Goal: Information Seeking & Learning: Learn about a topic

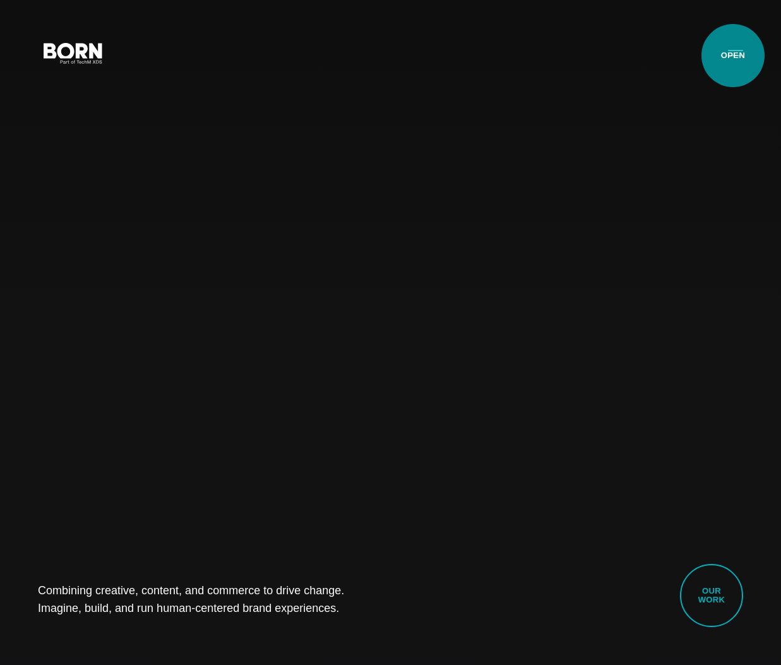
click at [733, 56] on button "Primary Menu" at bounding box center [736, 52] width 30 height 27
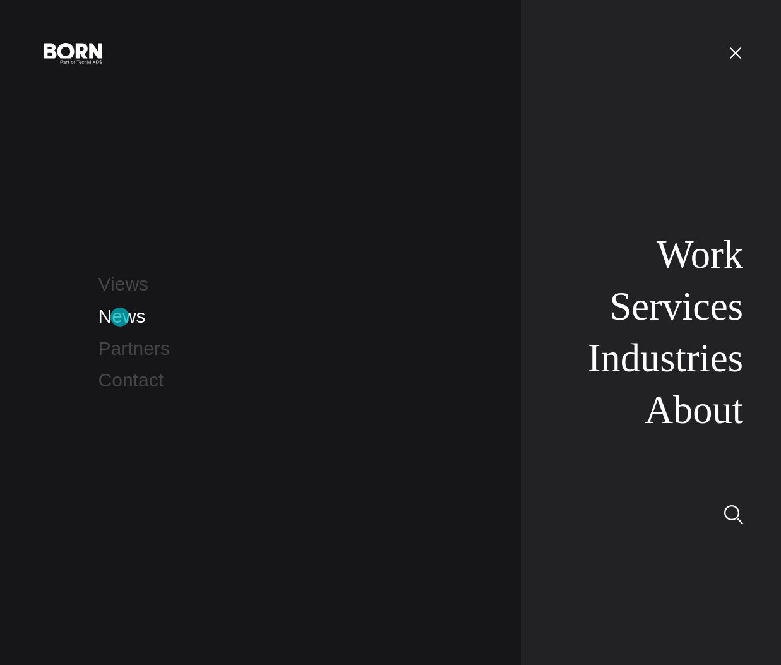
click at [120, 317] on link "News" at bounding box center [122, 316] width 47 height 21
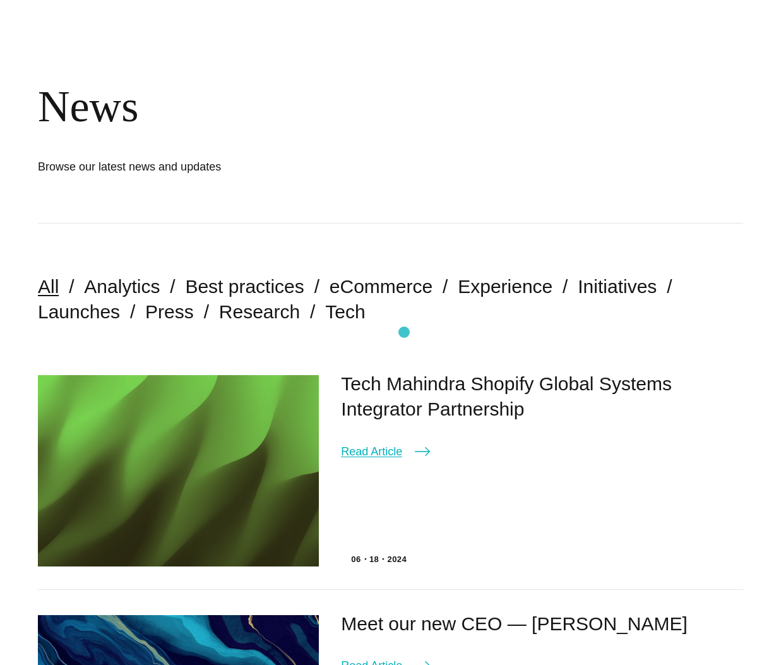
scroll to position [195, 0]
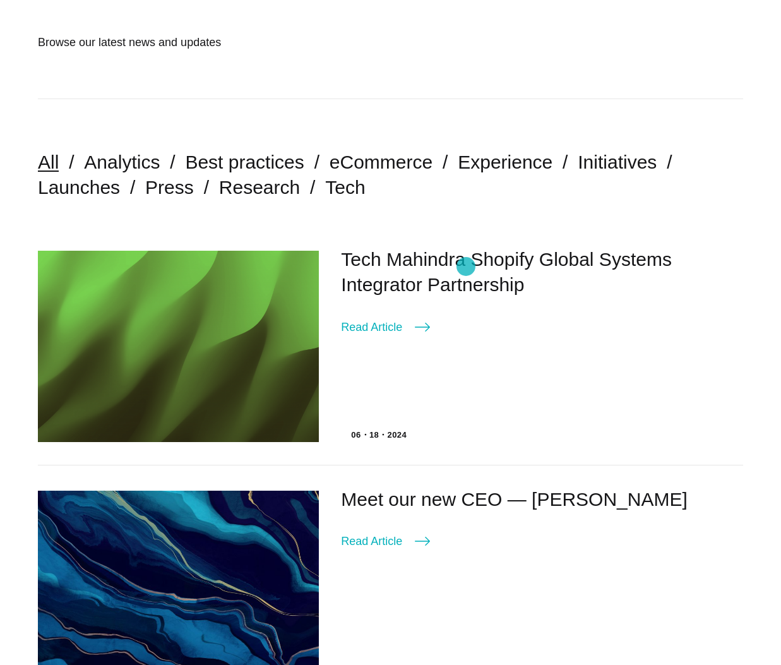
click at [466, 267] on link "Tech Mahindra Shopify Global Systems Integrator Partnership" at bounding box center [506, 272] width 331 height 46
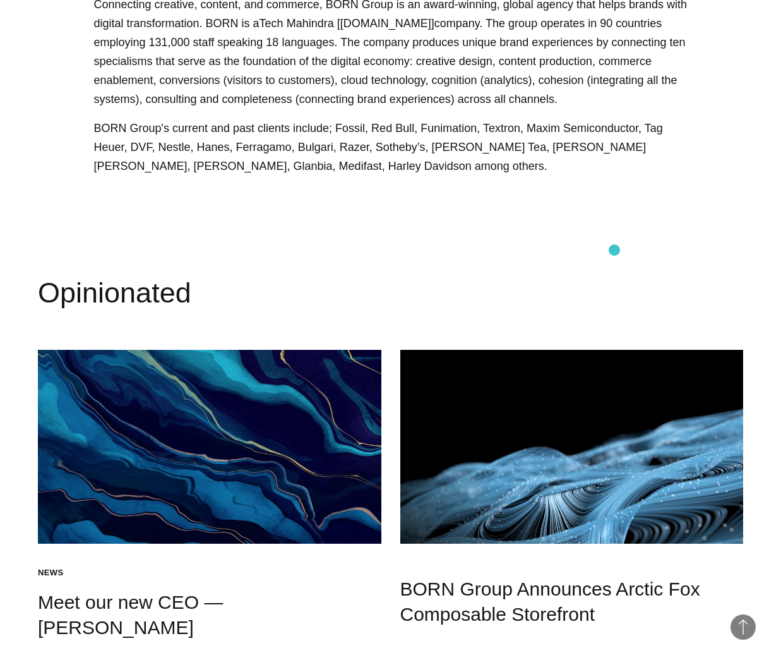
scroll to position [2504, 0]
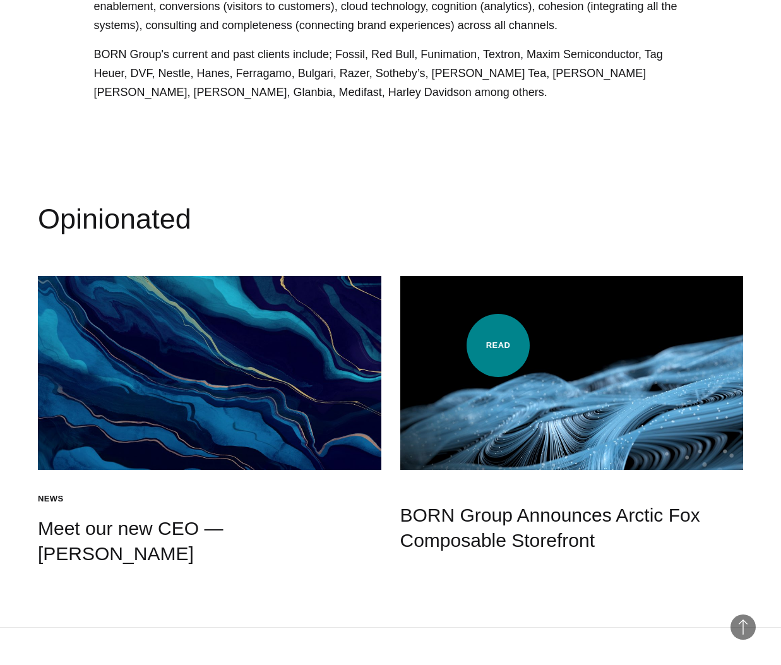
click at [498, 345] on img at bounding box center [572, 373] width 344 height 194
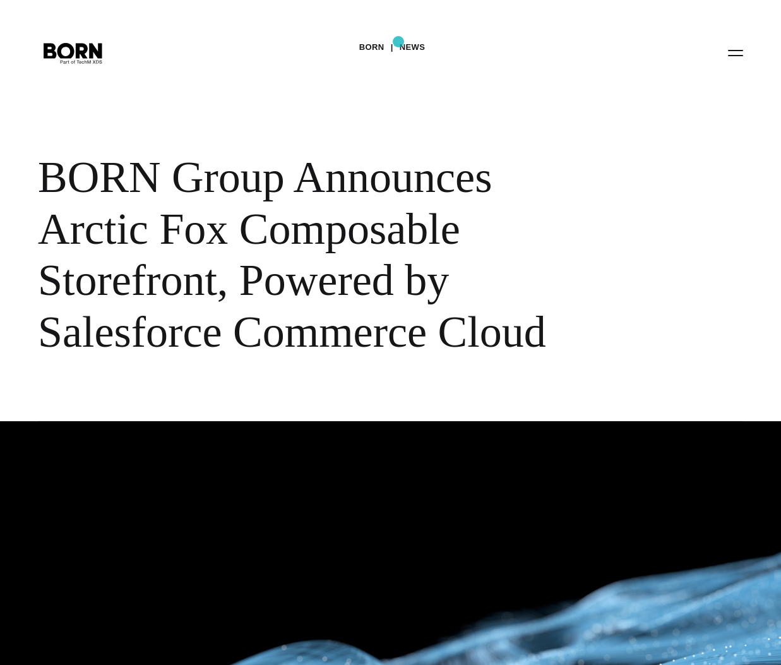
click at [399, 42] on div "BORN News" at bounding box center [392, 47] width 66 height 19
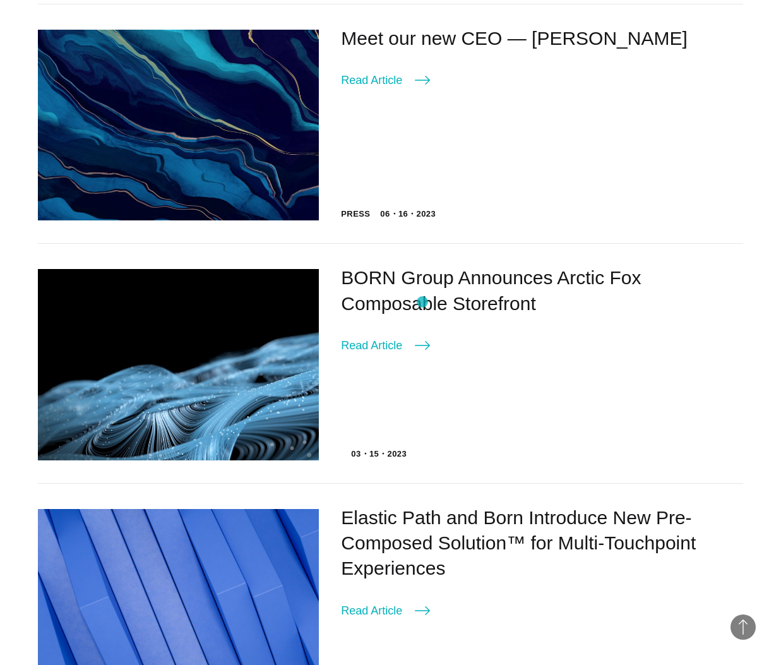
scroll to position [792, 0]
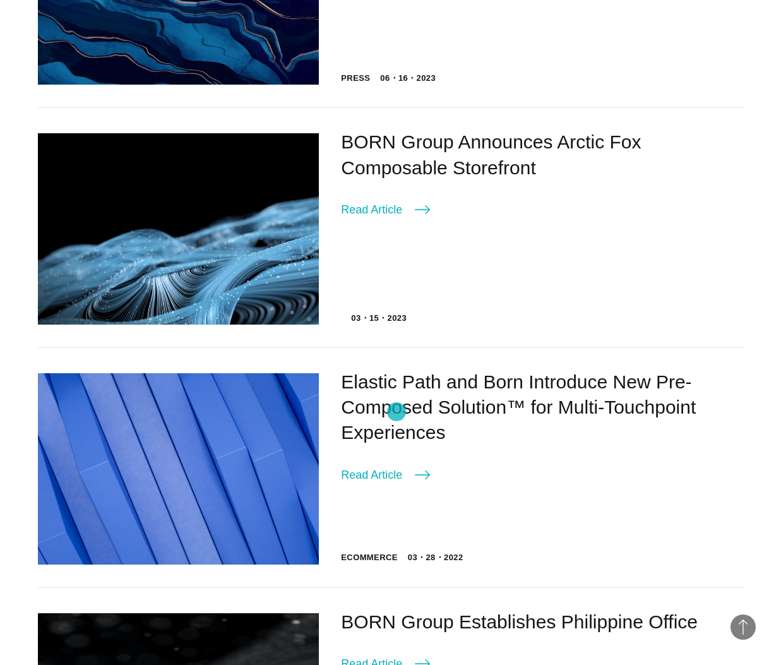
drag, startPoint x: 397, startPoint y: 412, endPoint x: 387, endPoint y: 409, distance: 10.4
click at [397, 412] on link "Elastic Path and Born Introduce New Pre-Composed Solution™ for Multi-Touchpoint…" at bounding box center [518, 406] width 355 height 71
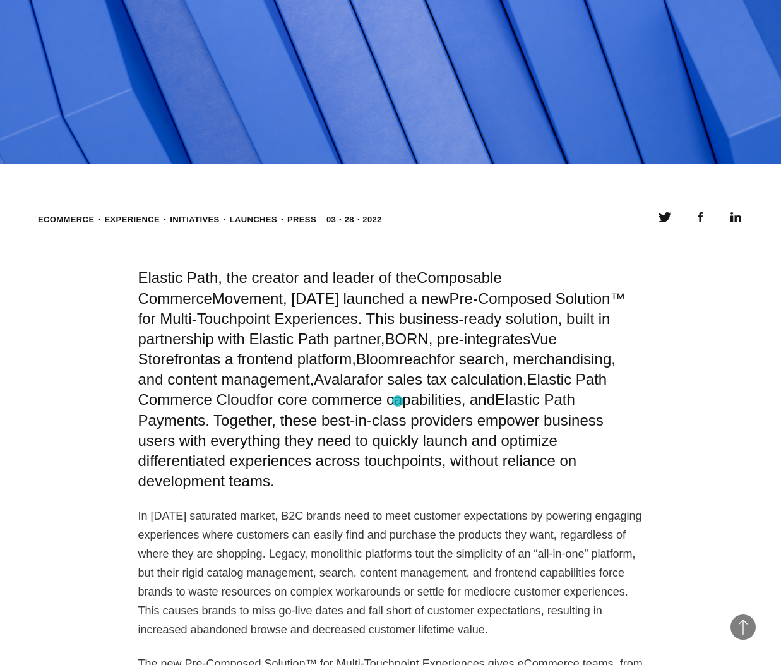
scroll to position [770, 0]
